Goal: Task Accomplishment & Management: Use online tool/utility

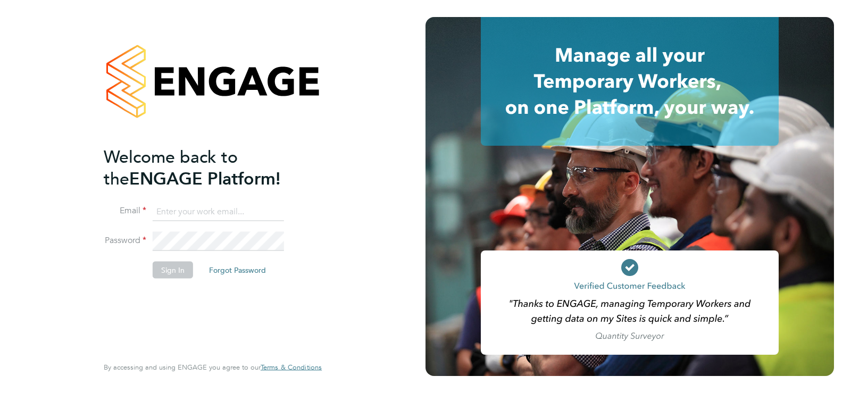
type input "[PERSON_NAME][EMAIL_ADDRESS][PERSON_NAME][DOMAIN_NAME]"
click at [185, 268] on button "Sign In" at bounding box center [173, 269] width 40 height 17
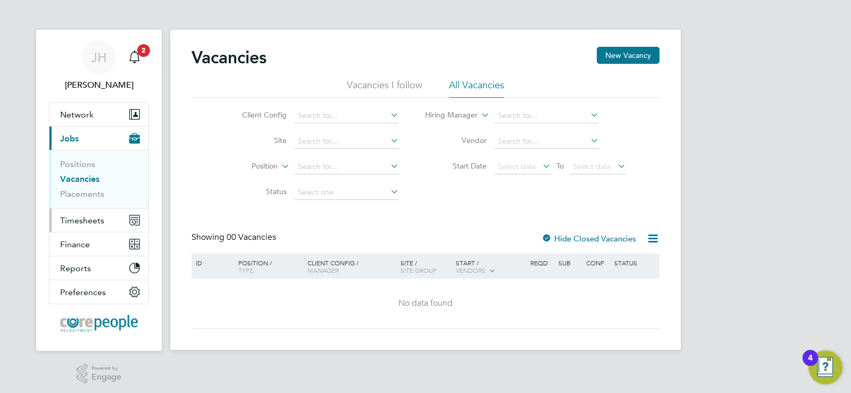
click at [87, 217] on span "Timesheets" at bounding box center [82, 221] width 44 height 10
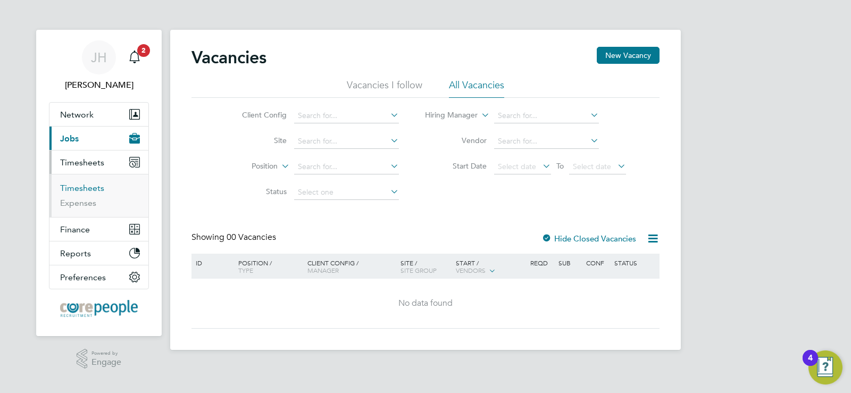
click at [80, 188] on link "Timesheets" at bounding box center [82, 188] width 44 height 10
